Goal: Task Accomplishment & Management: Use online tool/utility

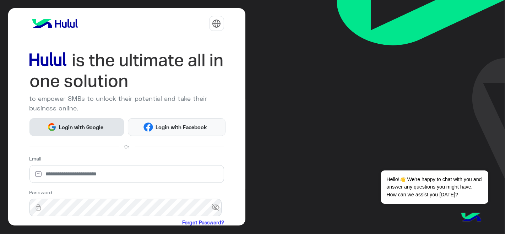
click at [88, 124] on span "Login with Google" at bounding box center [82, 127] width 50 height 8
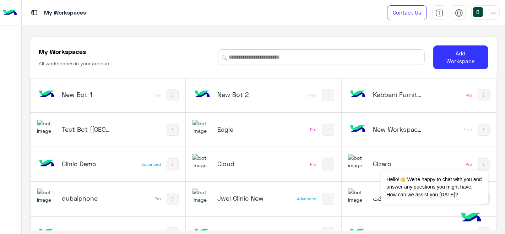
scroll to position [19, 0]
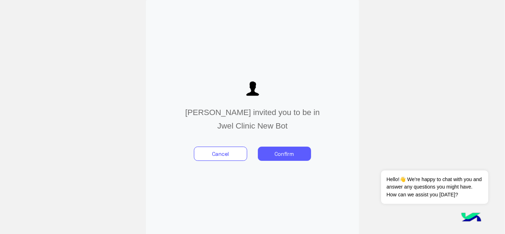
click at [284, 151] on button "Confirm" at bounding box center [284, 154] width 53 height 14
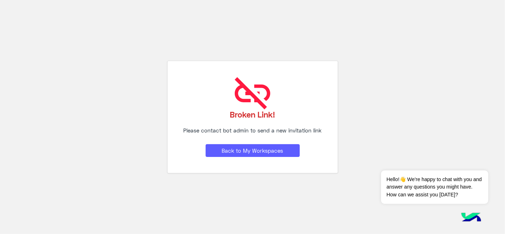
click at [284, 151] on button "Back to My Workspaces" at bounding box center [253, 150] width 94 height 13
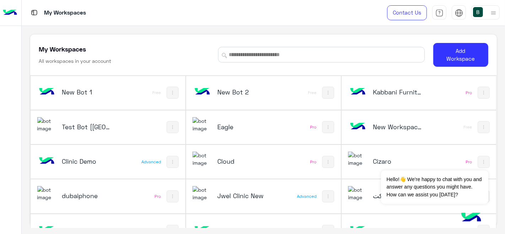
scroll to position [19, 0]
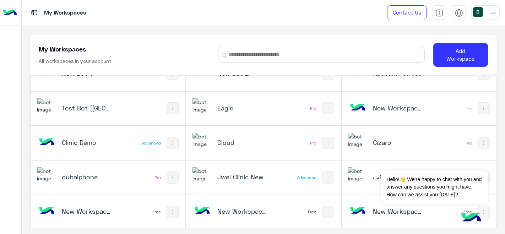
click at [263, 178] on div "Jwel Clinic New" at bounding box center [235, 177] width 85 height 21
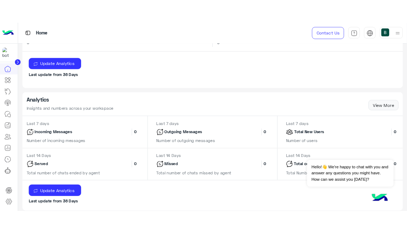
scroll to position [249, 0]
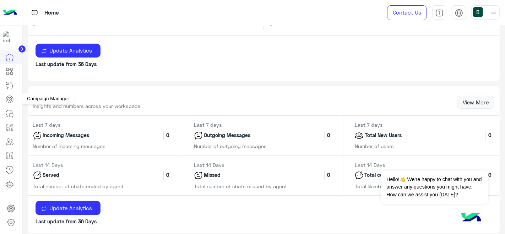
click at [10, 96] on icon at bounding box center [9, 99] width 7 height 6
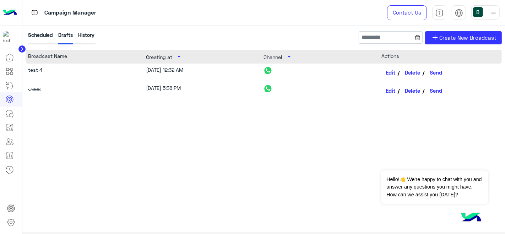
click at [88, 42] on div "History" at bounding box center [86, 37] width 16 height 13
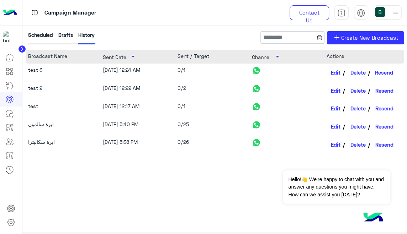
click at [386, 70] on button "Resend" at bounding box center [382, 72] width 24 height 12
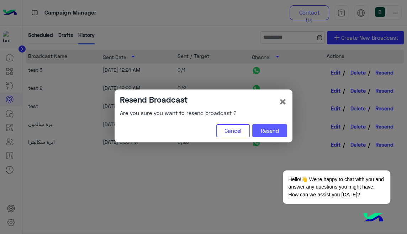
click at [270, 128] on button "Resend" at bounding box center [269, 130] width 35 height 13
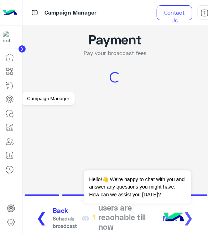
click at [14, 96] on link at bounding box center [9, 99] width 19 height 14
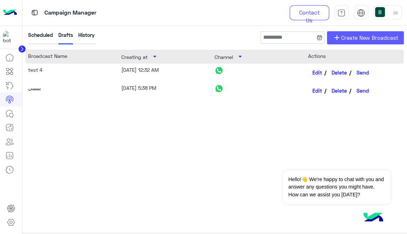
click at [345, 40] on span "Create New Broadcast" at bounding box center [369, 38] width 57 height 8
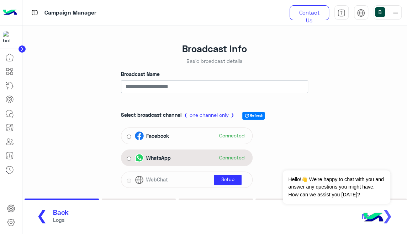
click at [149, 153] on div "WhatsApp Connected" at bounding box center [191, 158] width 112 height 11
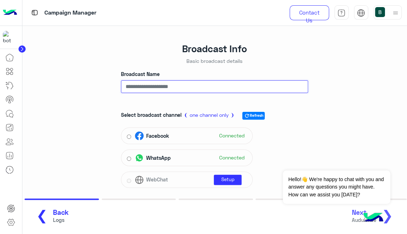
click at [178, 91] on input "Broadcast Name" at bounding box center [214, 86] width 187 height 13
type input "********"
click at [310, 127] on div "Broadcast Info Basic broadcast details Broadcast Name ******** Select broadcast…" at bounding box center [214, 124] width 198 height 163
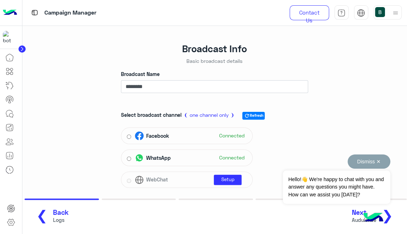
click at [378, 162] on button "Dismiss ✕" at bounding box center [368, 162] width 43 height 14
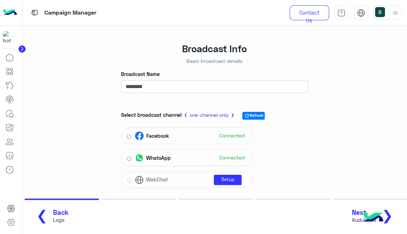
click at [369, 217] on img at bounding box center [372, 218] width 25 height 25
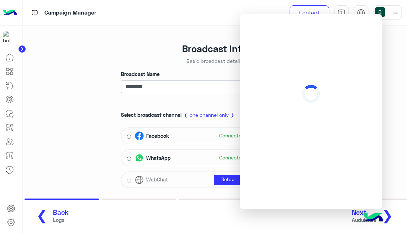
click at [369, 217] on img at bounding box center [372, 218] width 25 height 25
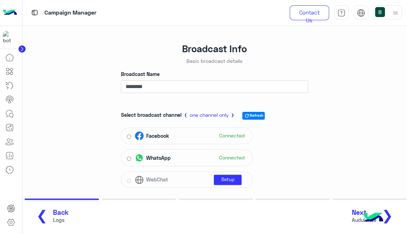
click at [356, 217] on span "Auduience" at bounding box center [363, 219] width 25 height 7
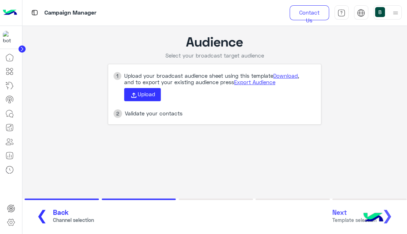
click at [36, 70] on app-broadcast-wa-creation "Audience Select your broadcast target audience 1 Upload your broadcast audience…" at bounding box center [214, 79] width 384 height 107
click at [144, 93] on span "Upload" at bounding box center [146, 94] width 17 height 6
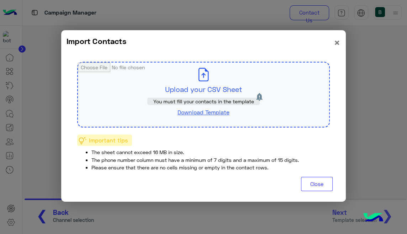
click at [237, 87] on input "file" at bounding box center [203, 95] width 251 height 64
click at [204, 113] on link "Download Template" at bounding box center [203, 112] width 52 height 7
click at [253, 98] on p "You must fill your contacts in the template" at bounding box center [203, 101] width 112 height 7
click at [228, 83] on input "file" at bounding box center [203, 95] width 251 height 64
type input "**********"
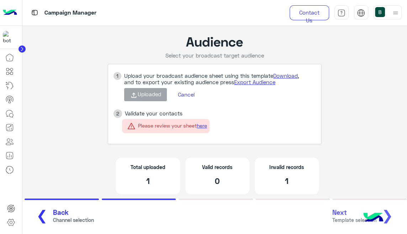
click at [380, 116] on app-broadcast-wa-creation "Audience Select your broadcast target audience 1 Upload your broadcast audience…" at bounding box center [214, 118] width 384 height 184
click at [185, 92] on button "Cancel" at bounding box center [185, 95] width 27 height 12
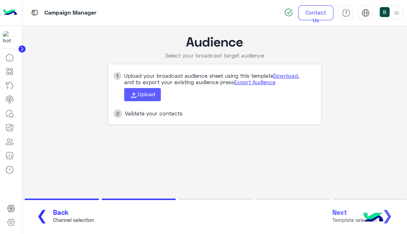
click at [146, 94] on span "Upload" at bounding box center [146, 94] width 17 height 6
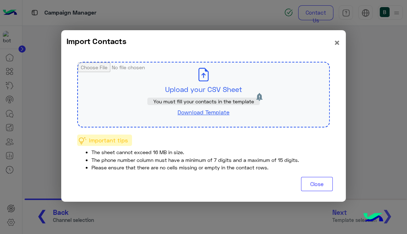
click at [146, 94] on input "file" at bounding box center [203, 95] width 251 height 64
type input "**********"
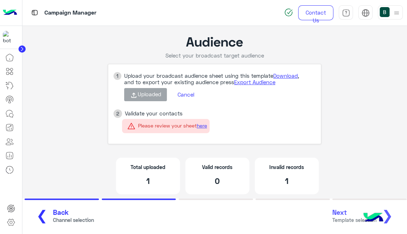
click at [184, 91] on button "Cancel" at bounding box center [185, 95] width 27 height 12
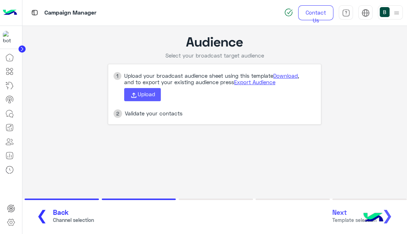
click at [140, 97] on span "Upload" at bounding box center [146, 94] width 17 height 6
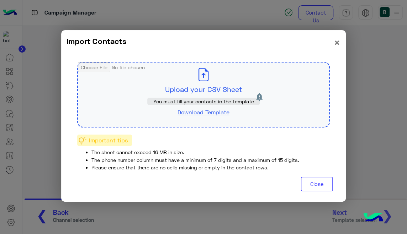
click at [210, 82] on input "file" at bounding box center [203, 95] width 251 height 64
type input "**********"
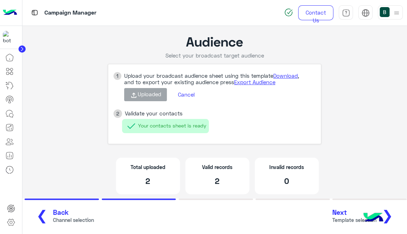
click at [338, 213] on span "Next" at bounding box center [354, 213] width 44 height 8
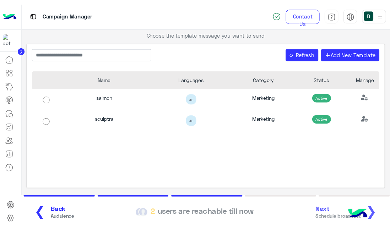
scroll to position [17, 0]
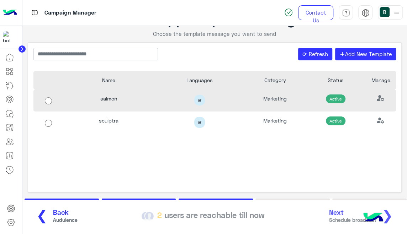
click at [84, 102] on div "salmon" at bounding box center [108, 101] width 91 height 22
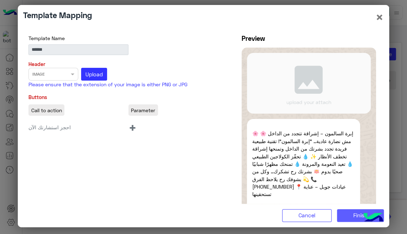
click at [339, 215] on button "Finish" at bounding box center [360, 215] width 47 height 13
click at [61, 75] on div "Select file × IMAGE Upload *Required*" at bounding box center [128, 74] width 200 height 13
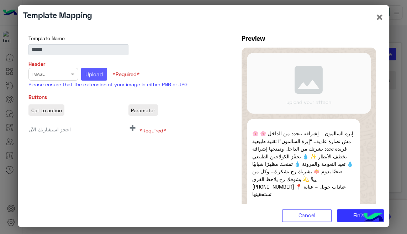
click at [84, 71] on button "Upload" at bounding box center [94, 74] width 26 height 13
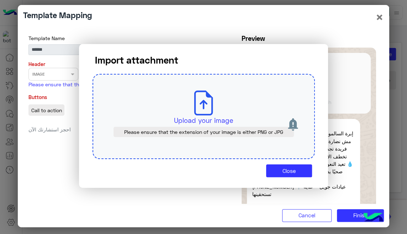
click at [188, 101] on div "Upload your image Please ensure that the extension of your image is either PNG …" at bounding box center [203, 116] width 222 height 85
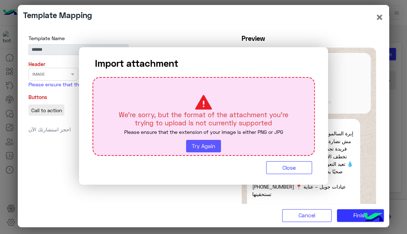
click at [198, 150] on button "Try Again" at bounding box center [203, 146] width 35 height 13
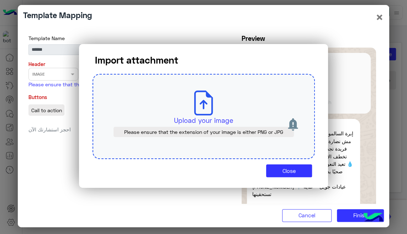
click at [224, 110] on div "Upload your image Please ensure that the extension of your image is either PNG …" at bounding box center [203, 116] width 222 height 85
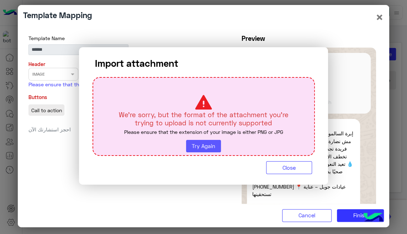
click at [204, 152] on button "Try Again" at bounding box center [203, 146] width 35 height 13
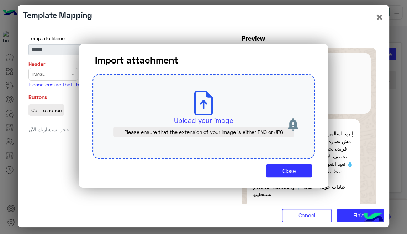
click at [216, 106] on div "Upload your image Please ensure that the extension of your image is either PNG …" at bounding box center [203, 116] width 222 height 85
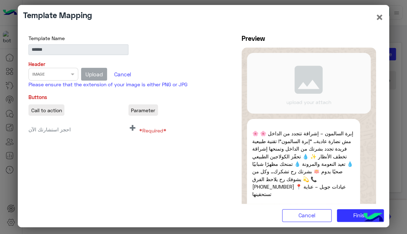
click at [130, 127] on span "+" at bounding box center [132, 127] width 8 height 16
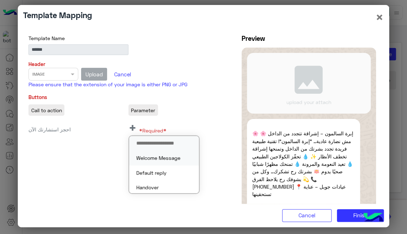
click at [157, 163] on button "Welcome Message" at bounding box center [164, 158] width 70 height 15
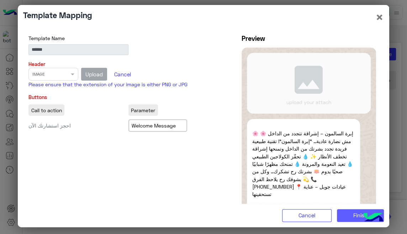
click at [338, 210] on button "Finish" at bounding box center [360, 215] width 47 height 13
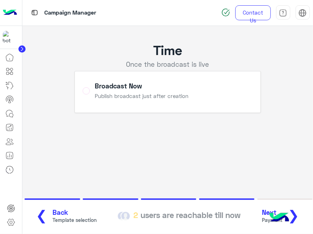
click at [270, 210] on img at bounding box center [279, 218] width 25 height 25
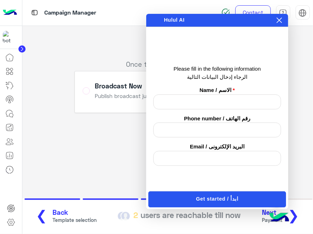
click at [280, 20] on icon at bounding box center [280, 20] width 6 height 6
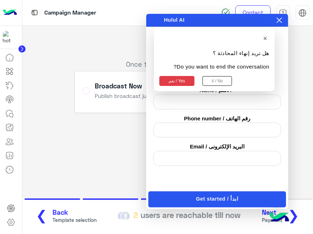
click at [189, 81] on button "نعم / Yes" at bounding box center [177, 81] width 35 height 10
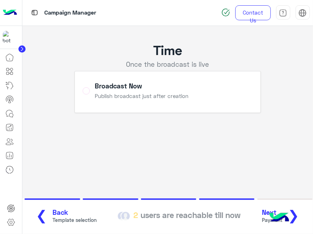
click at [266, 217] on button "Next Payment ❯" at bounding box center [283, 217] width 47 height 20
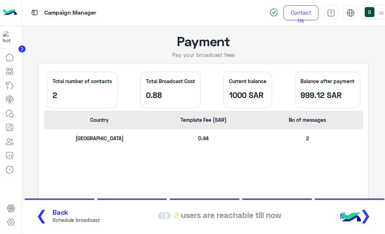
click at [341, 217] on img at bounding box center [351, 218] width 25 height 25
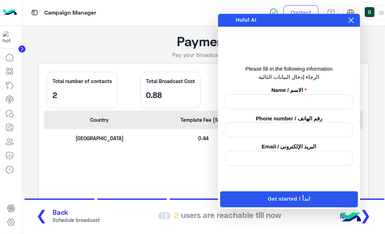
click at [351, 21] on icon at bounding box center [351, 20] width 5 height 5
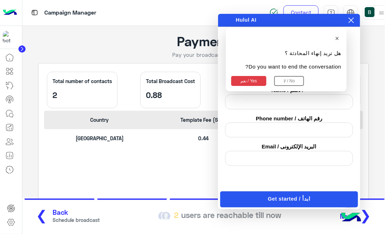
click at [262, 82] on button "نعم / Yes" at bounding box center [248, 81] width 35 height 10
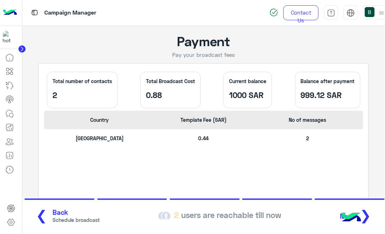
click at [372, 209] on button "Next ❯" at bounding box center [358, 217] width 41 height 20
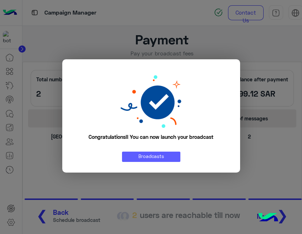
click at [170, 157] on link "Broadcasts" at bounding box center [151, 157] width 58 height 10
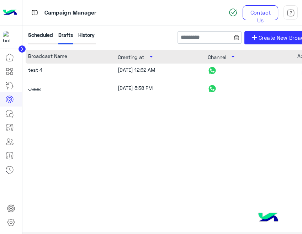
click at [79, 37] on div "History" at bounding box center [86, 37] width 16 height 13
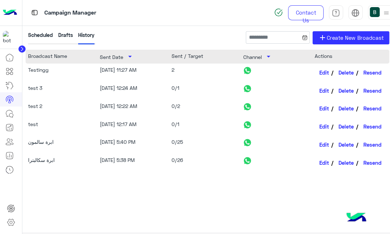
drag, startPoint x: 389, startPoint y: 193, endPoint x: 299, endPoint y: 189, distance: 89.6
click at [299, 189] on div "Testingg [DATE] 11:27 AM 2 Edit Delete Resend test 3 [DATE] 12:24 AM 0/1 Edit D…" at bounding box center [208, 135] width 364 height 143
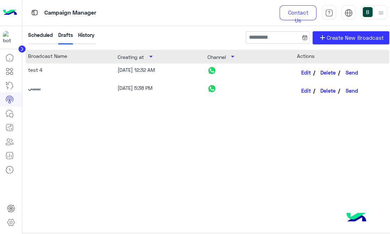
click at [86, 36] on div "History" at bounding box center [86, 37] width 16 height 13
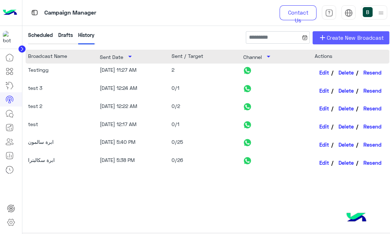
click at [330, 39] on span "Create New Broadcast" at bounding box center [355, 38] width 57 height 8
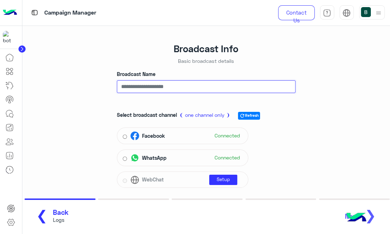
click at [208, 93] on input "Broadcast Name" at bounding box center [206, 86] width 179 height 13
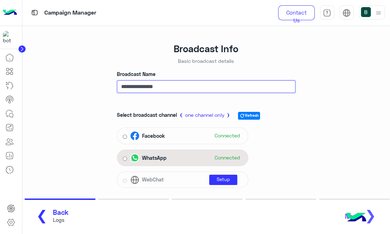
type input "**********"
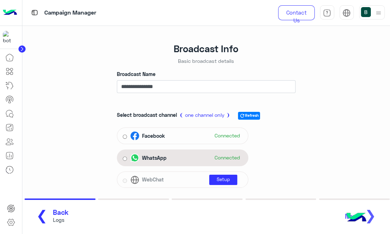
click at [146, 157] on span "WhatsApp" at bounding box center [154, 157] width 25 height 7
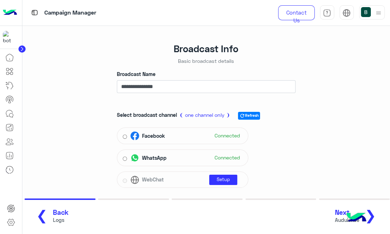
click at [338, 211] on button "Next Auduience ❯" at bounding box center [358, 217] width 51 height 20
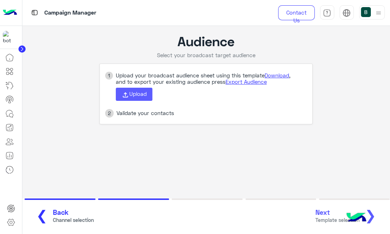
click at [131, 94] on span "Upload" at bounding box center [137, 94] width 17 height 6
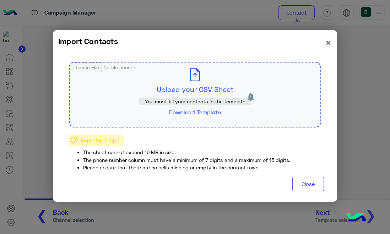
click at [164, 90] on input "file" at bounding box center [195, 95] width 251 height 64
type input "**********"
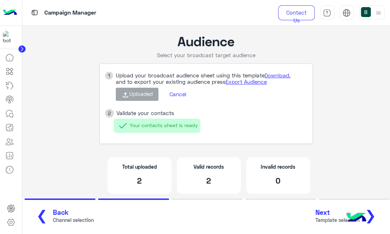
click at [322, 208] on button "Next Template selection ❯" at bounding box center [348, 217] width 70 height 20
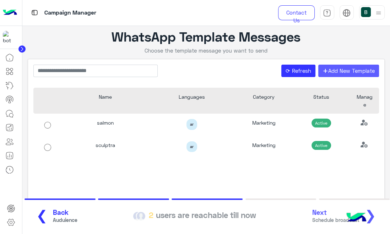
click at [345, 72] on button "+ Add New Template" at bounding box center [348, 71] width 61 height 13
click at [13, 100] on icon at bounding box center [9, 99] width 7 height 6
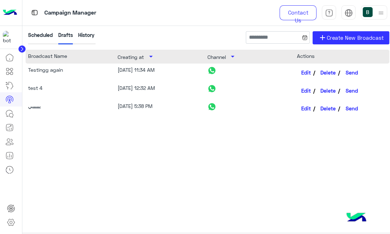
click at [83, 34] on div "History" at bounding box center [86, 37] width 16 height 13
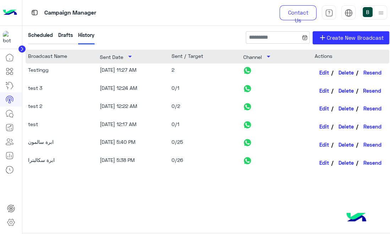
click at [373, 87] on button "Resend" at bounding box center [371, 91] width 24 height 12
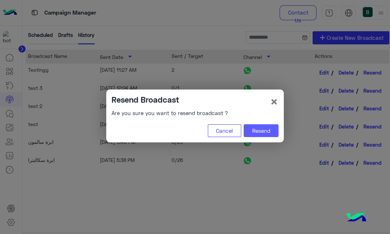
click at [257, 128] on button "Resend" at bounding box center [261, 130] width 35 height 13
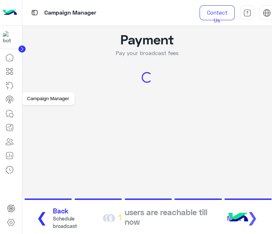
click at [14, 98] on icon at bounding box center [9, 99] width 9 height 9
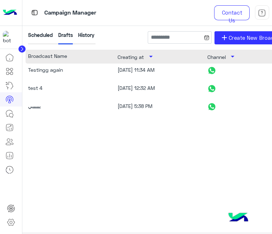
click at [82, 36] on div "History" at bounding box center [86, 37] width 16 height 13
